Goal: Information Seeking & Learning: Learn about a topic

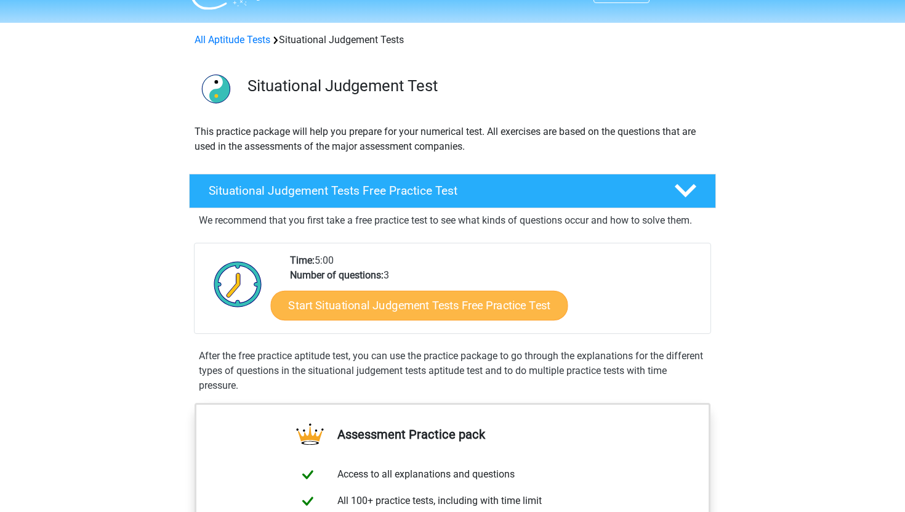
scroll to position [30, 0]
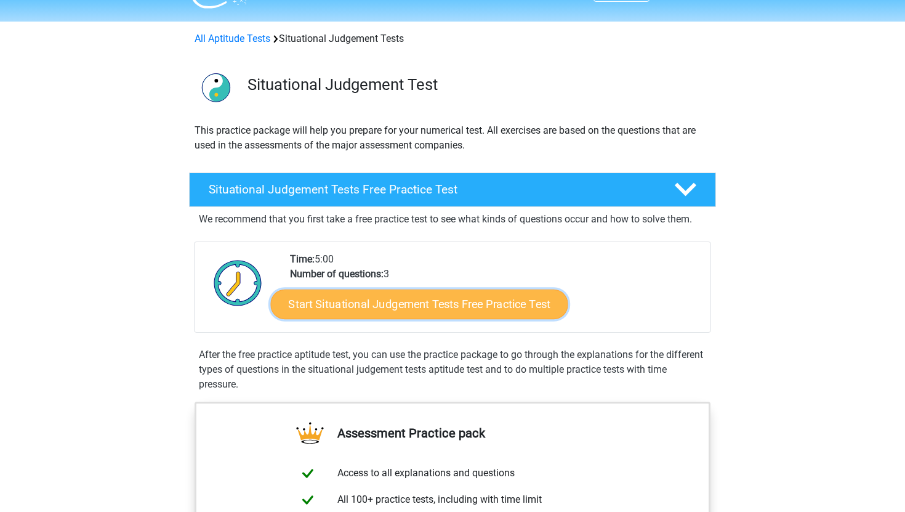
click at [323, 305] on link "Start Situational Judgement Tests Free Practice Test" at bounding box center [419, 304] width 297 height 30
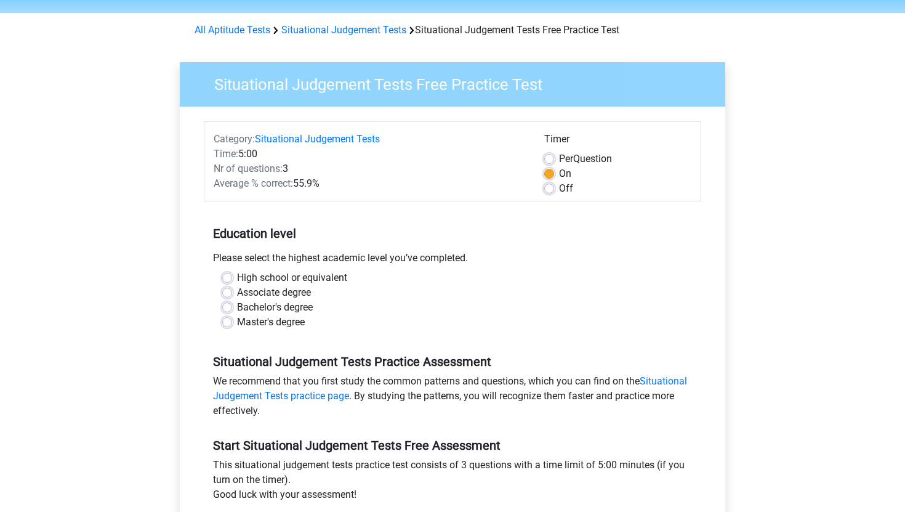
scroll to position [44, 0]
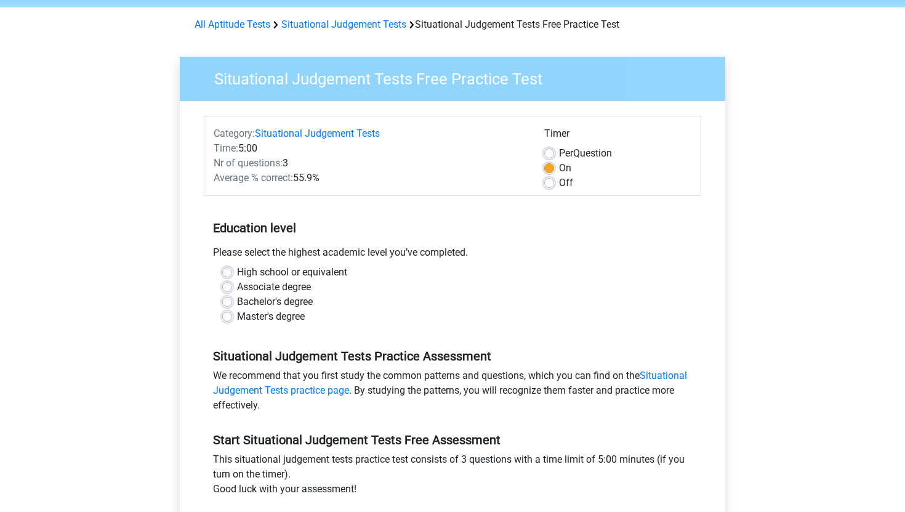
click at [267, 269] on label "High school or equivalent" at bounding box center [292, 272] width 110 height 15
click at [232, 269] on input "High school or equivalent" at bounding box center [227, 271] width 10 height 12
radio input "true"
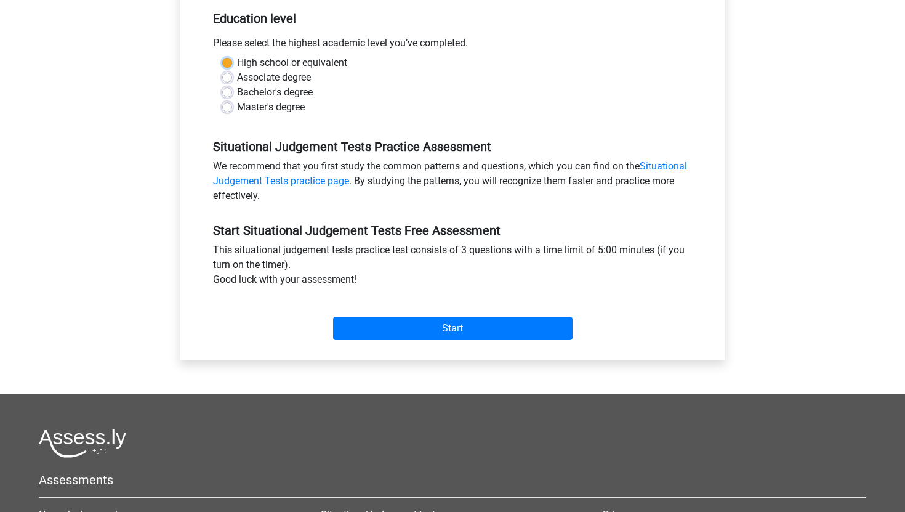
scroll to position [280, 0]
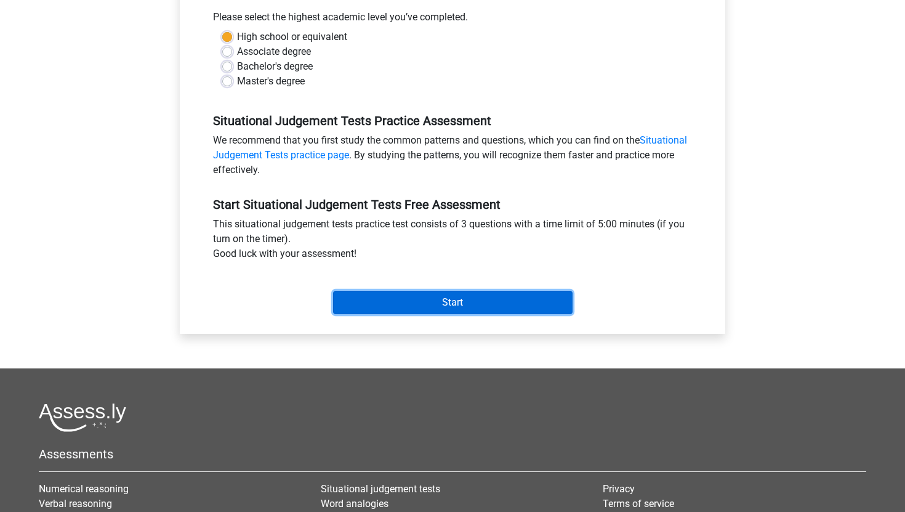
click at [379, 302] on input "Start" at bounding box center [453, 302] width 240 height 23
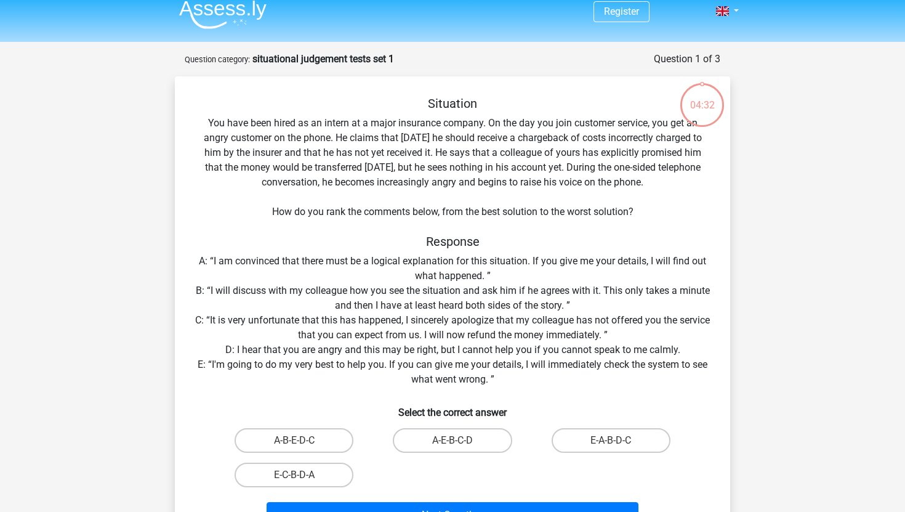
scroll to position [15, 0]
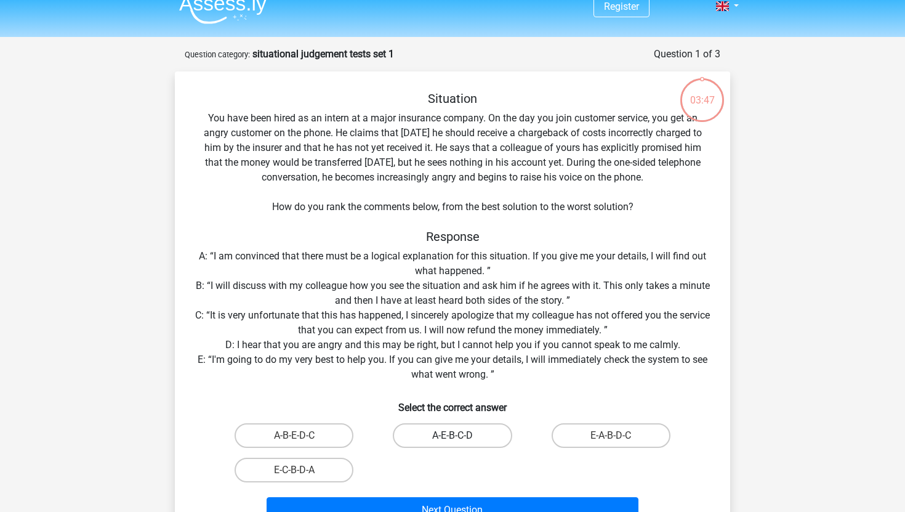
click at [443, 440] on label "A-E-B-C-D" at bounding box center [452, 435] width 119 height 25
click at [453, 440] on input "A-E-B-C-D" at bounding box center [457, 439] width 8 height 8
radio input "true"
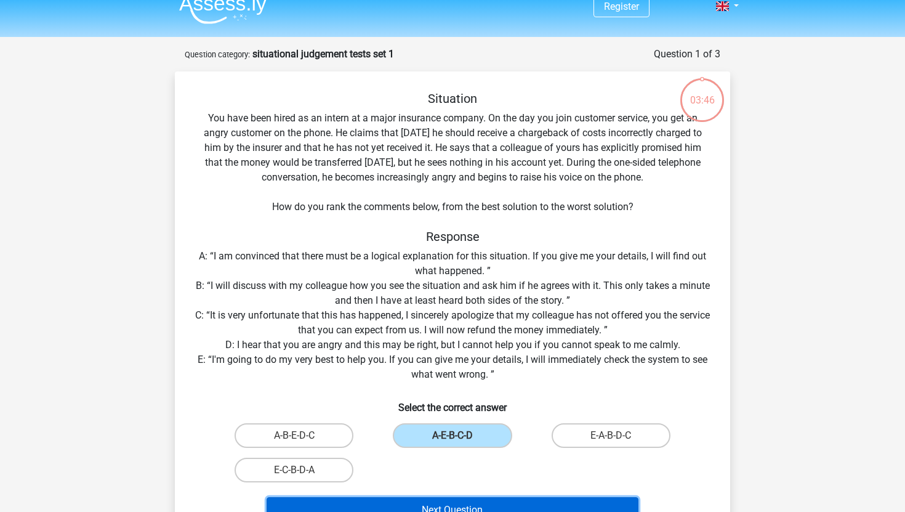
click at [407, 506] on button "Next Question" at bounding box center [453, 510] width 373 height 26
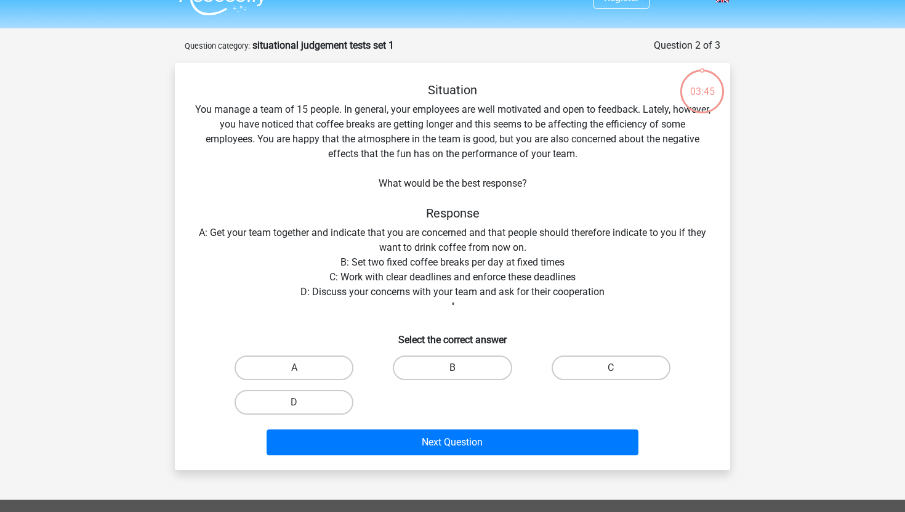
scroll to position [16, 0]
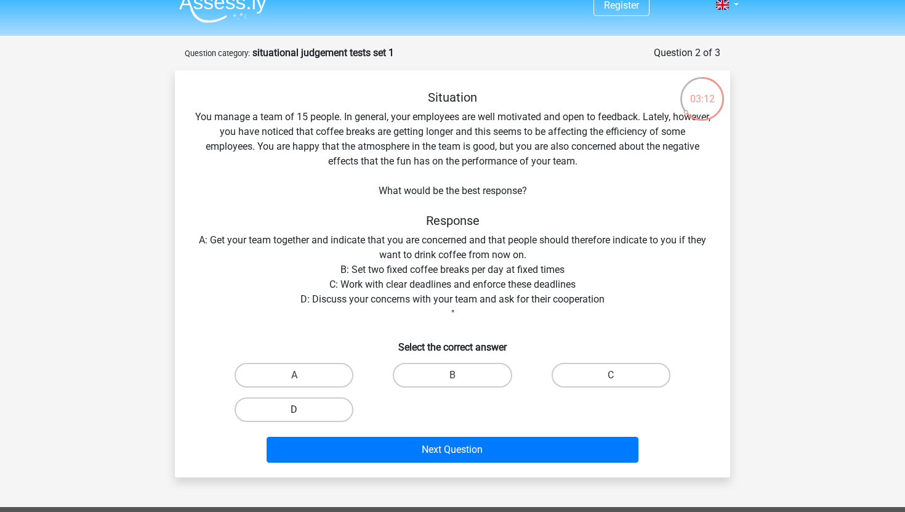
click at [333, 412] on label "D" at bounding box center [294, 409] width 119 height 25
click at [302, 412] on input "D" at bounding box center [298, 414] width 8 height 8
radio input "true"
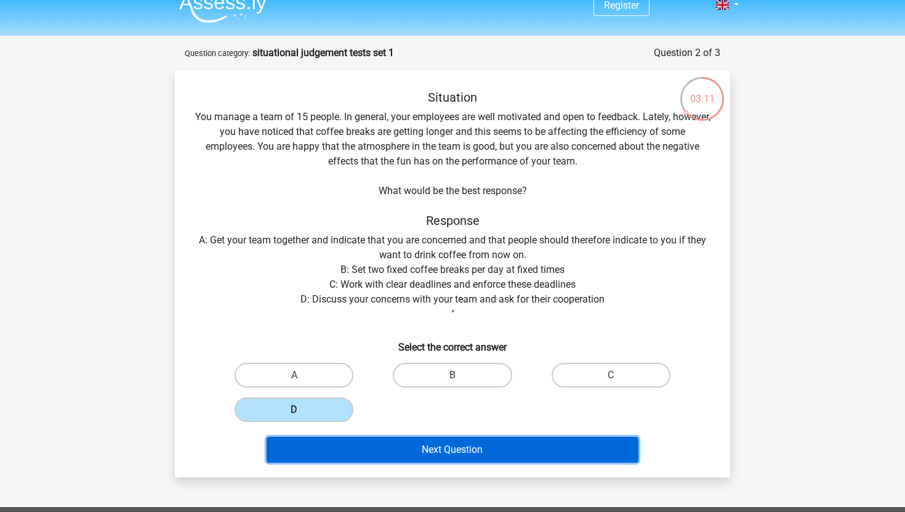
click at [362, 453] on button "Next Question" at bounding box center [453, 450] width 373 height 26
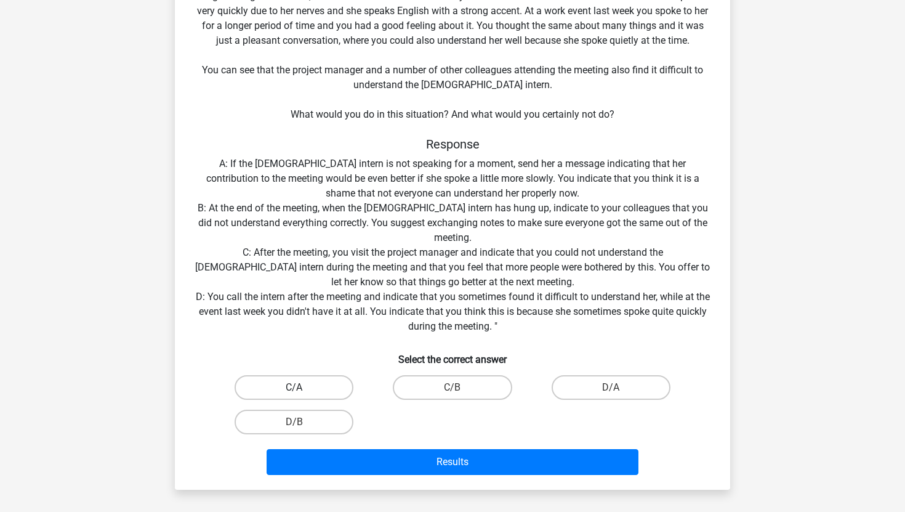
scroll to position [170, 0]
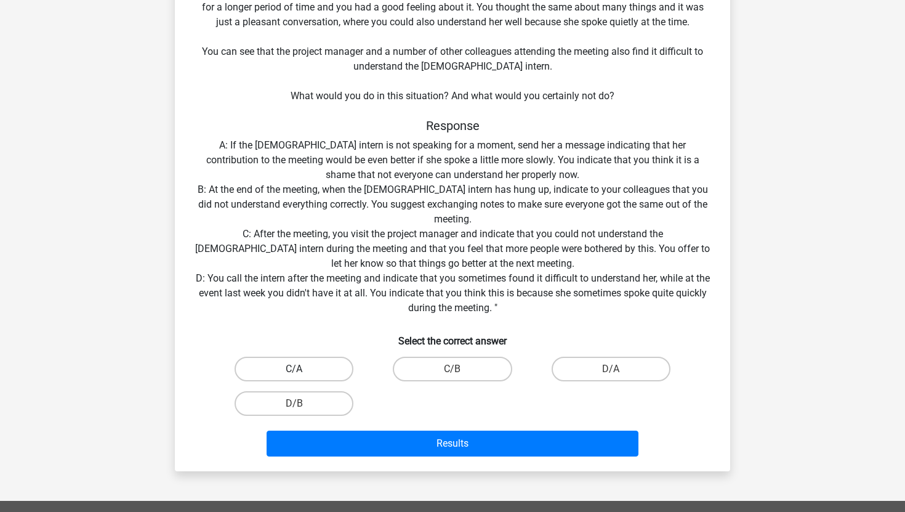
click at [285, 369] on label "C/A" at bounding box center [294, 369] width 119 height 25
click at [294, 369] on input "C/A" at bounding box center [298, 373] width 8 height 8
radio input "true"
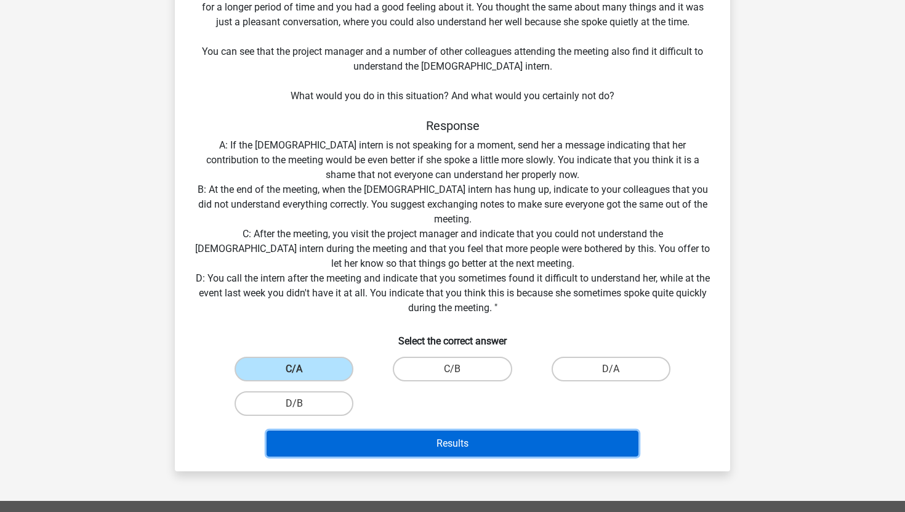
click at [299, 443] on button "Results" at bounding box center [453, 444] width 373 height 26
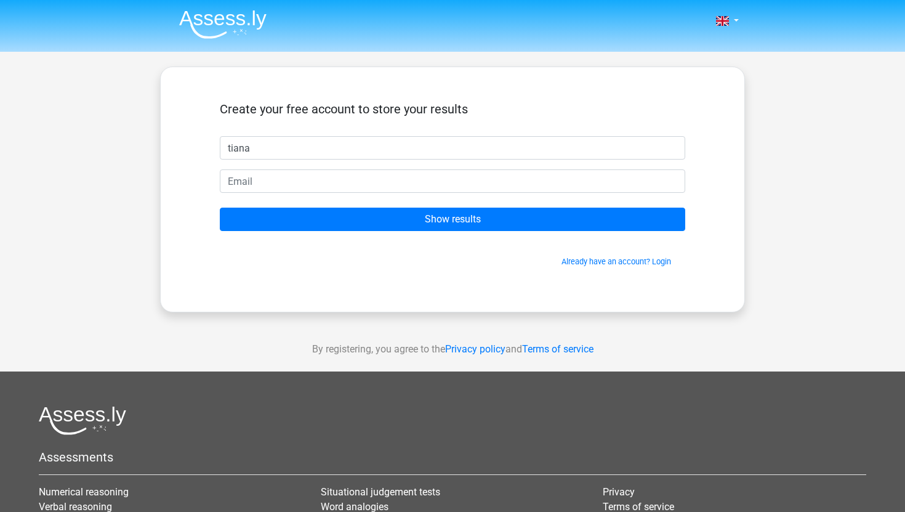
type input "tiana"
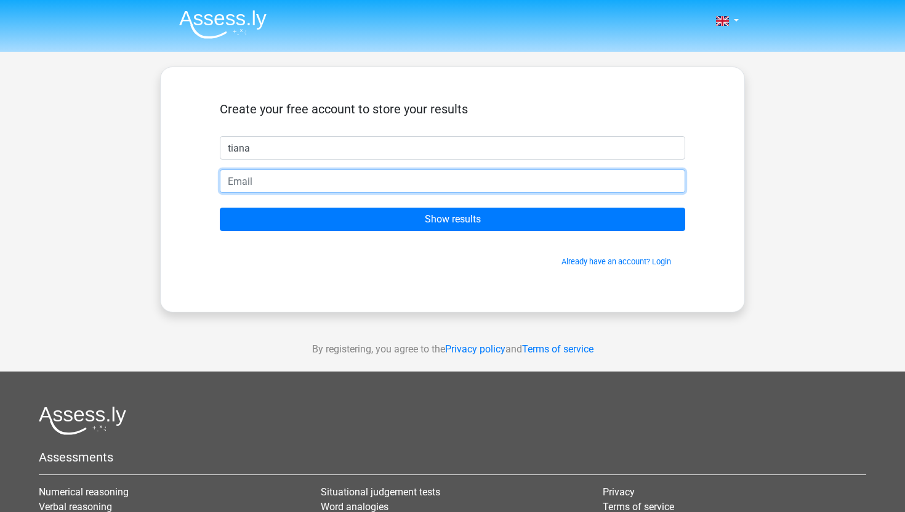
click at [237, 187] on input "email" at bounding box center [453, 180] width 466 height 23
type input "tiana.basran77@gmail.com"
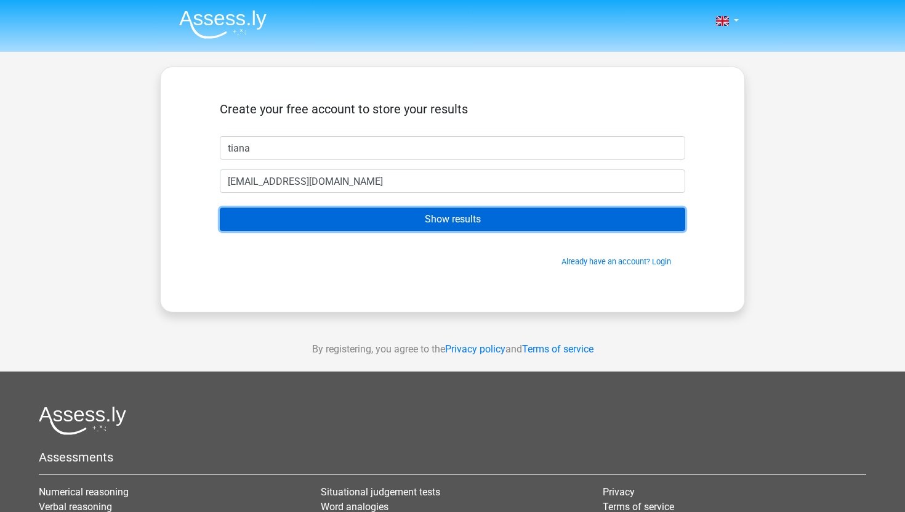
click at [301, 222] on input "Show results" at bounding box center [453, 219] width 466 height 23
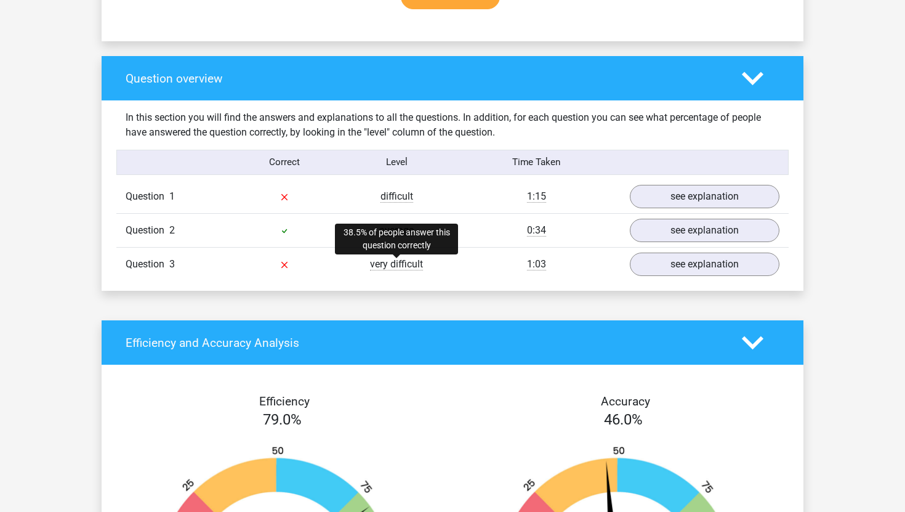
scroll to position [856, 0]
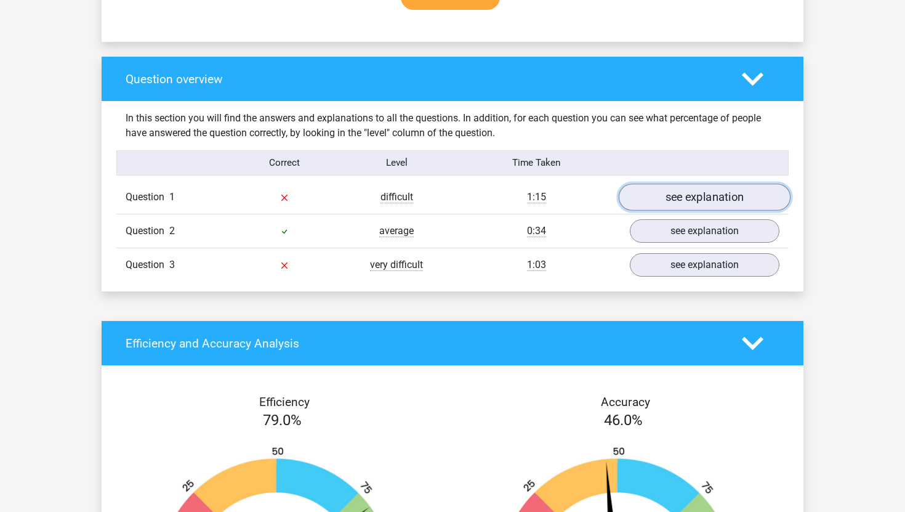
click at [662, 189] on link "see explanation" at bounding box center [705, 197] width 172 height 27
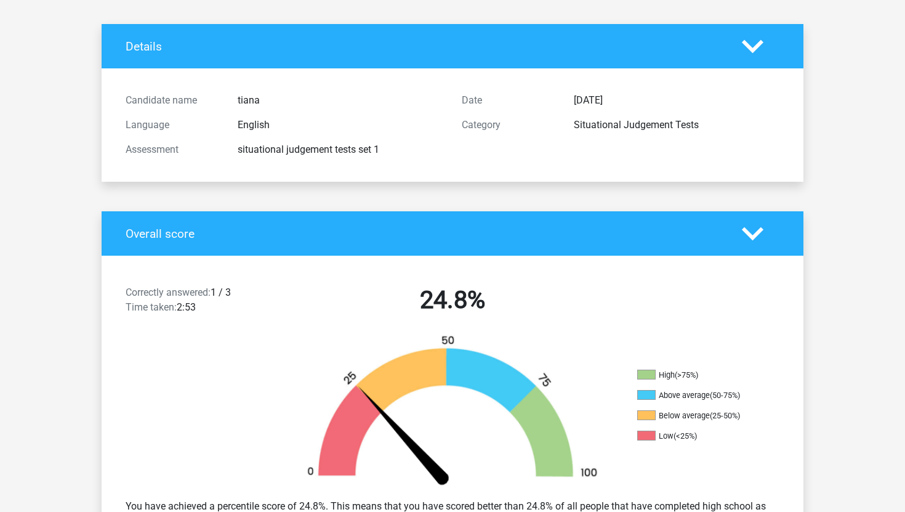
scroll to position [0, 0]
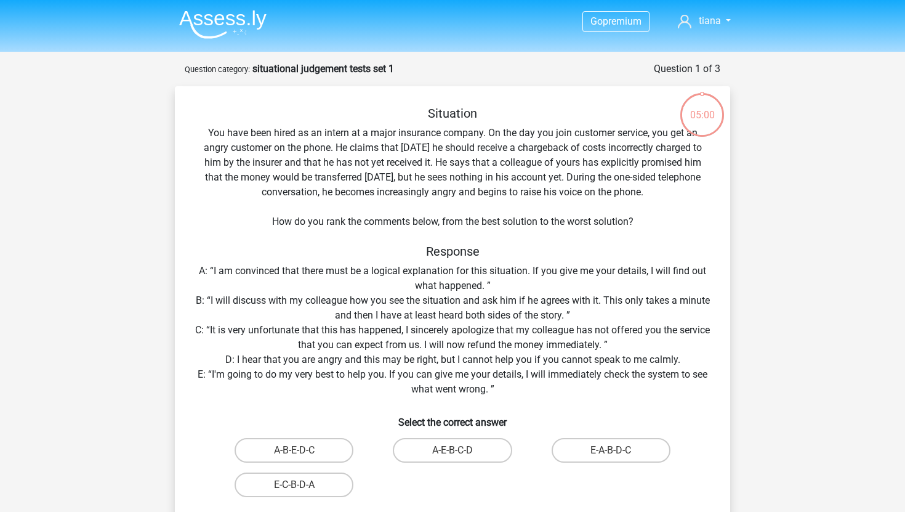
scroll to position [148, 0]
